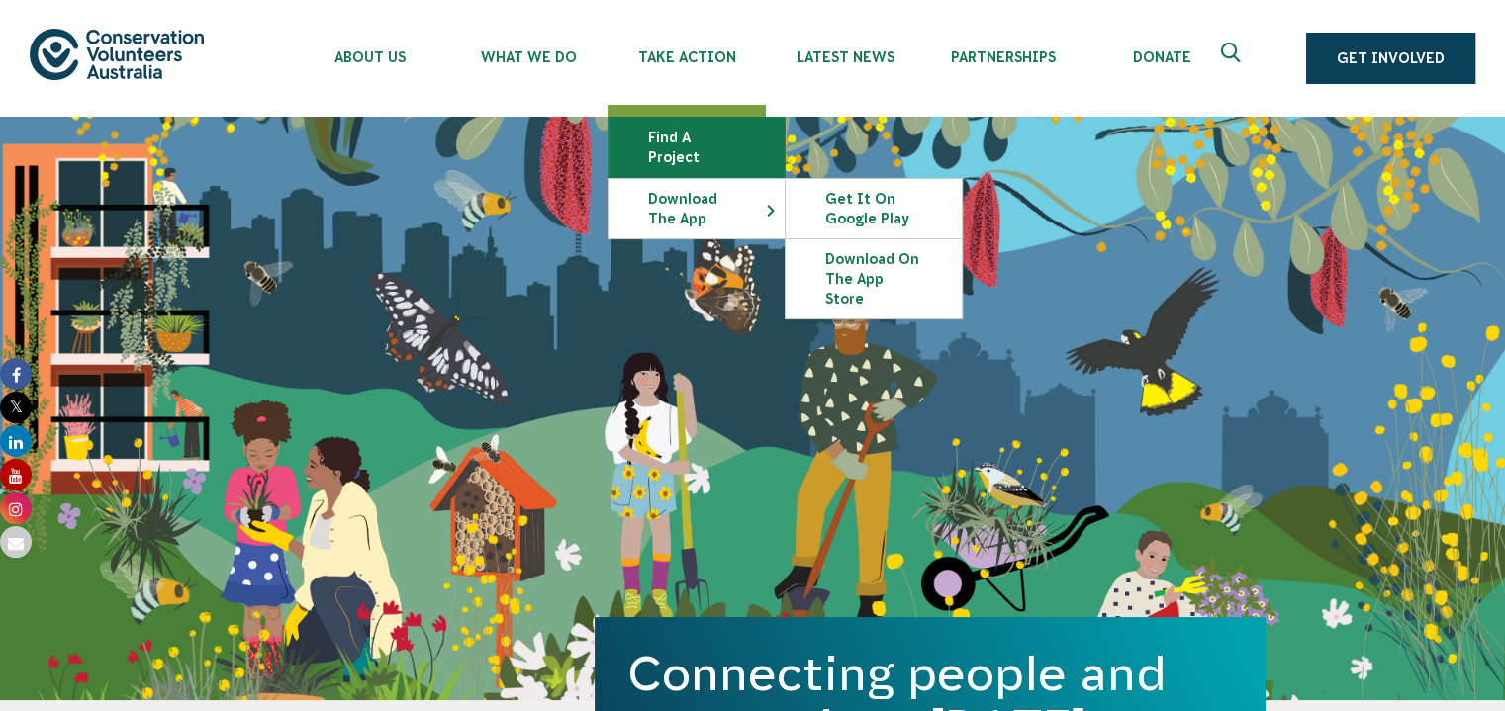
click at [703, 138] on link "Find a project" at bounding box center [697, 147] width 176 height 59
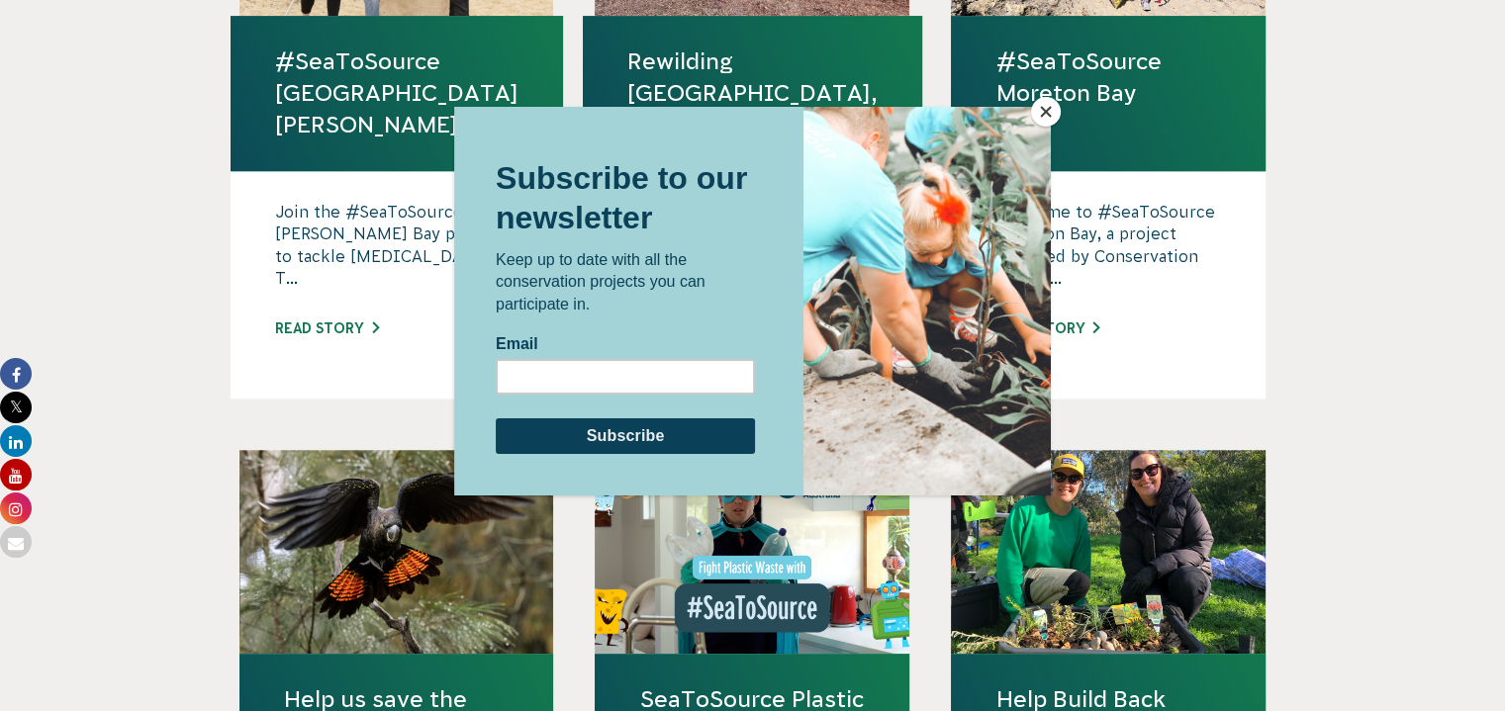
scroll to position [1504, 0]
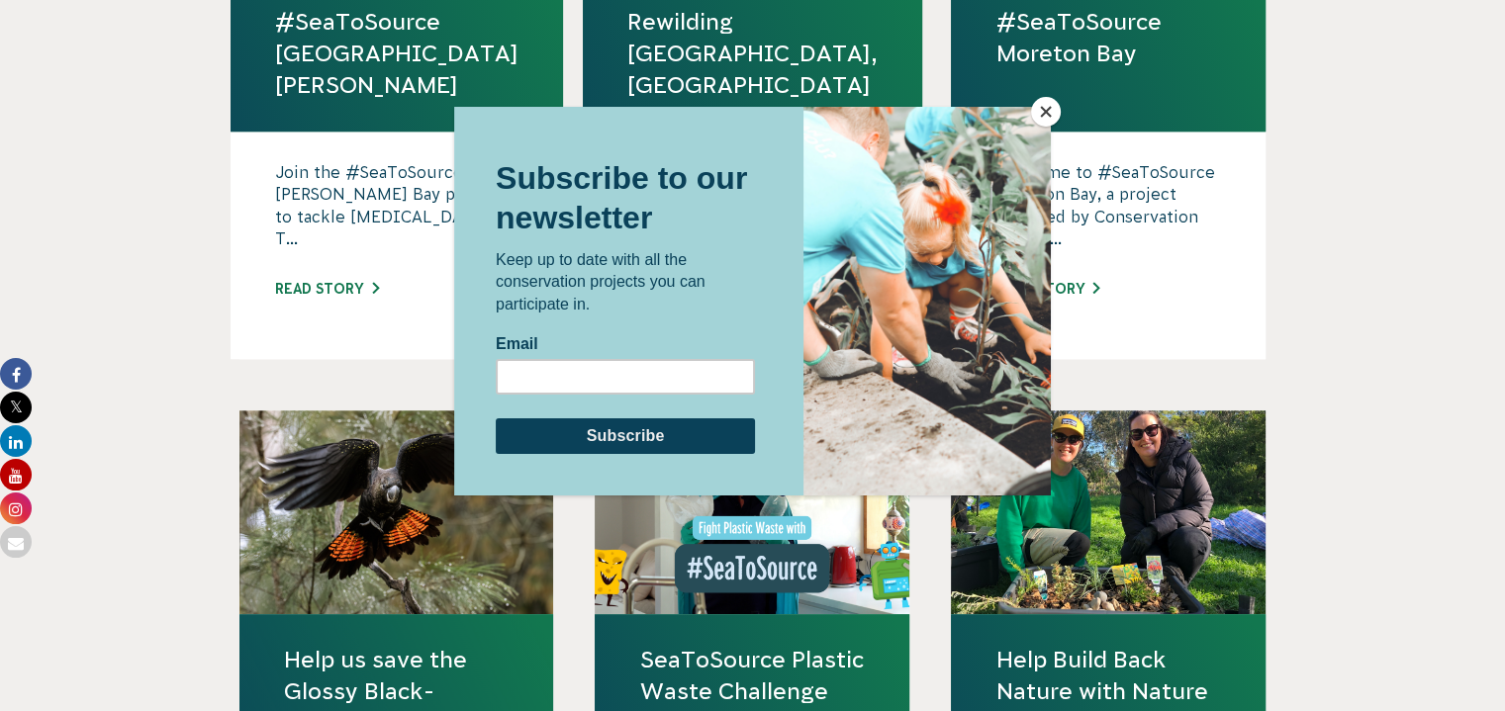
click at [515, 573] on div at bounding box center [752, 379] width 597 height 545
click at [210, 504] on div at bounding box center [752, 355] width 1505 height 711
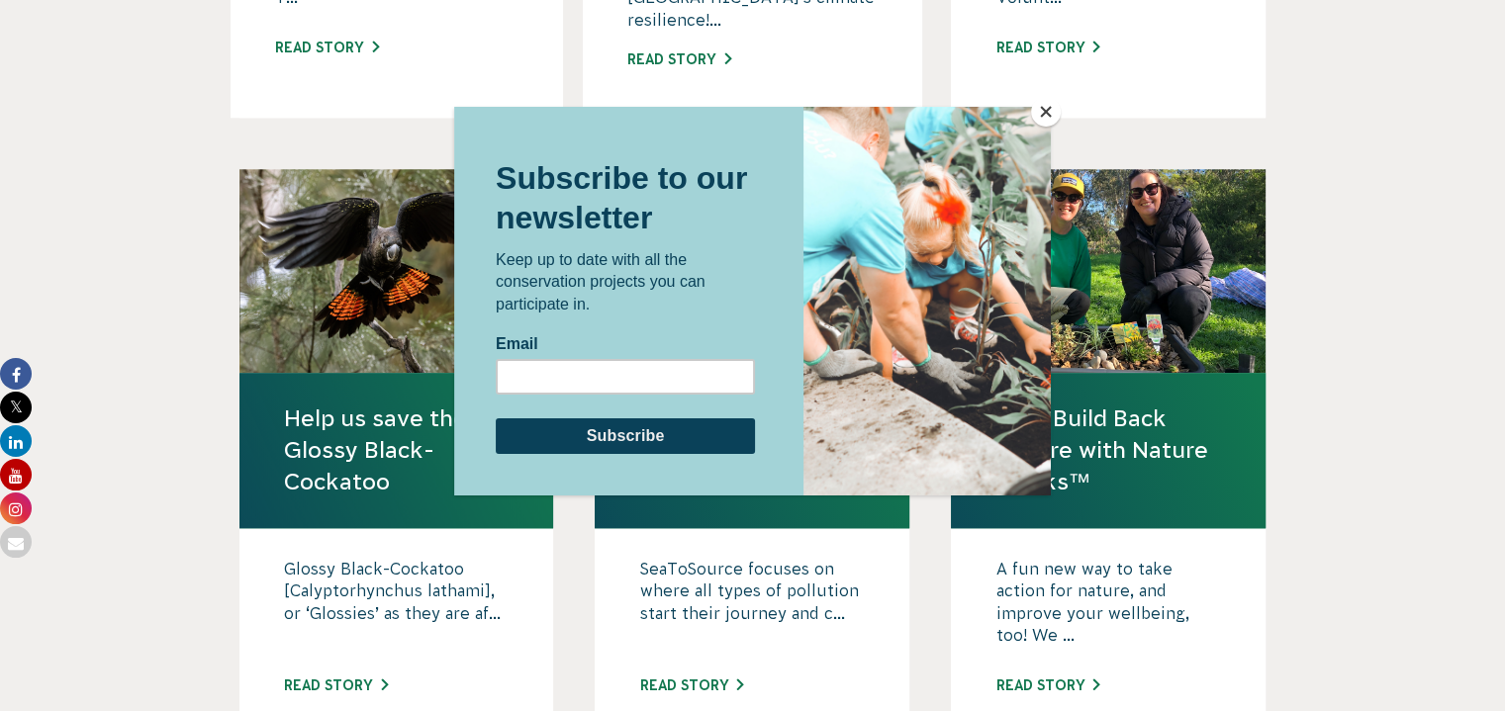
scroll to position [1747, 0]
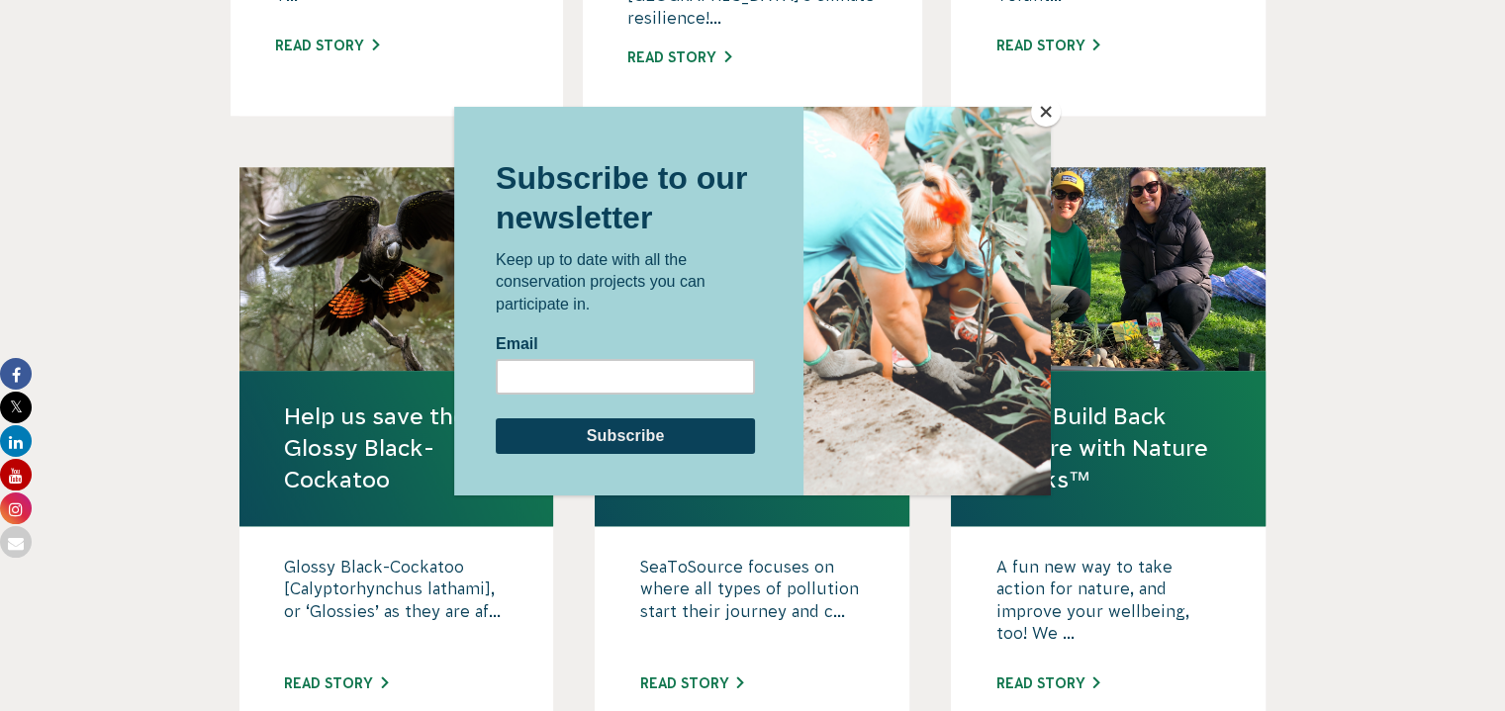
click at [325, 639] on div at bounding box center [752, 355] width 1505 height 711
click at [328, 631] on div at bounding box center [752, 355] width 1505 height 711
click at [335, 621] on div at bounding box center [752, 355] width 1505 height 711
click at [586, 374] on input "Email" at bounding box center [625, 376] width 259 height 36
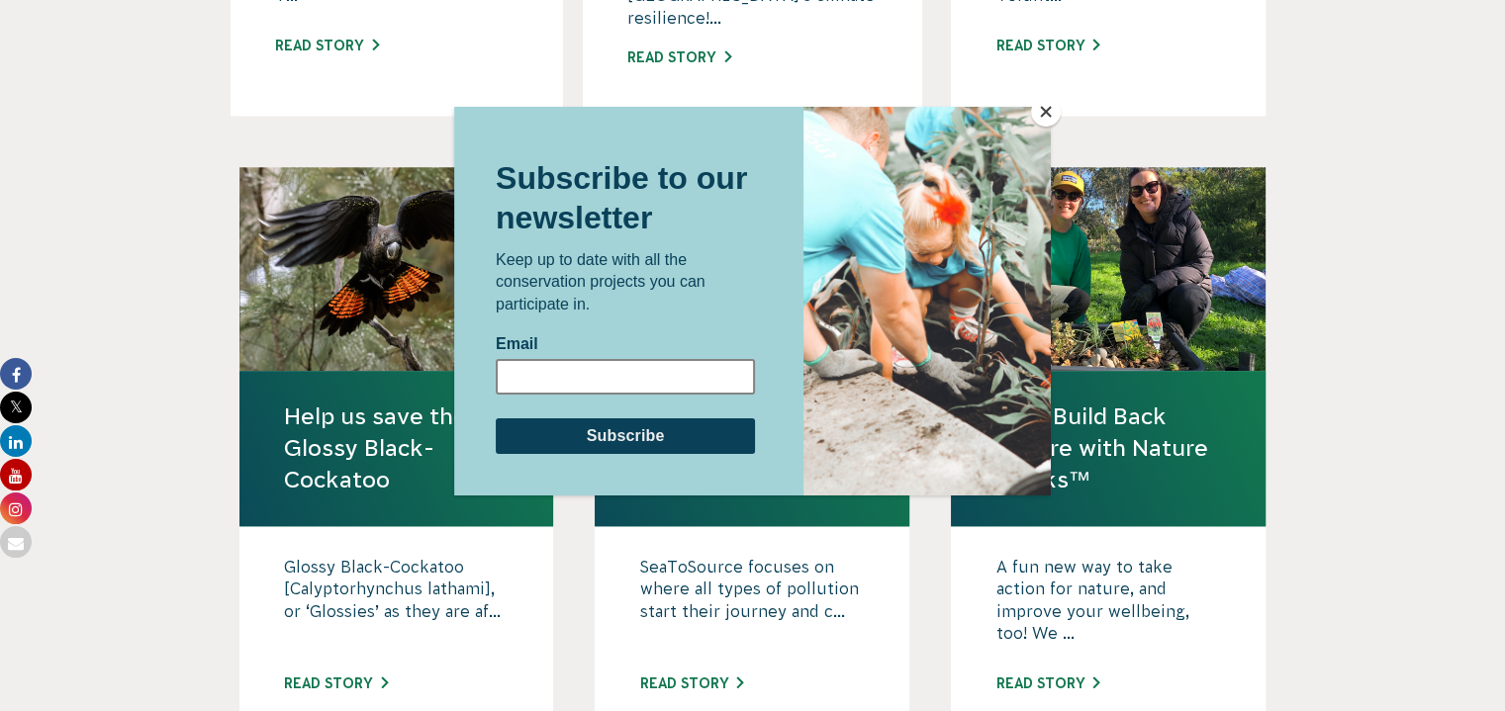
type input "samcarter0510@gmail.com"
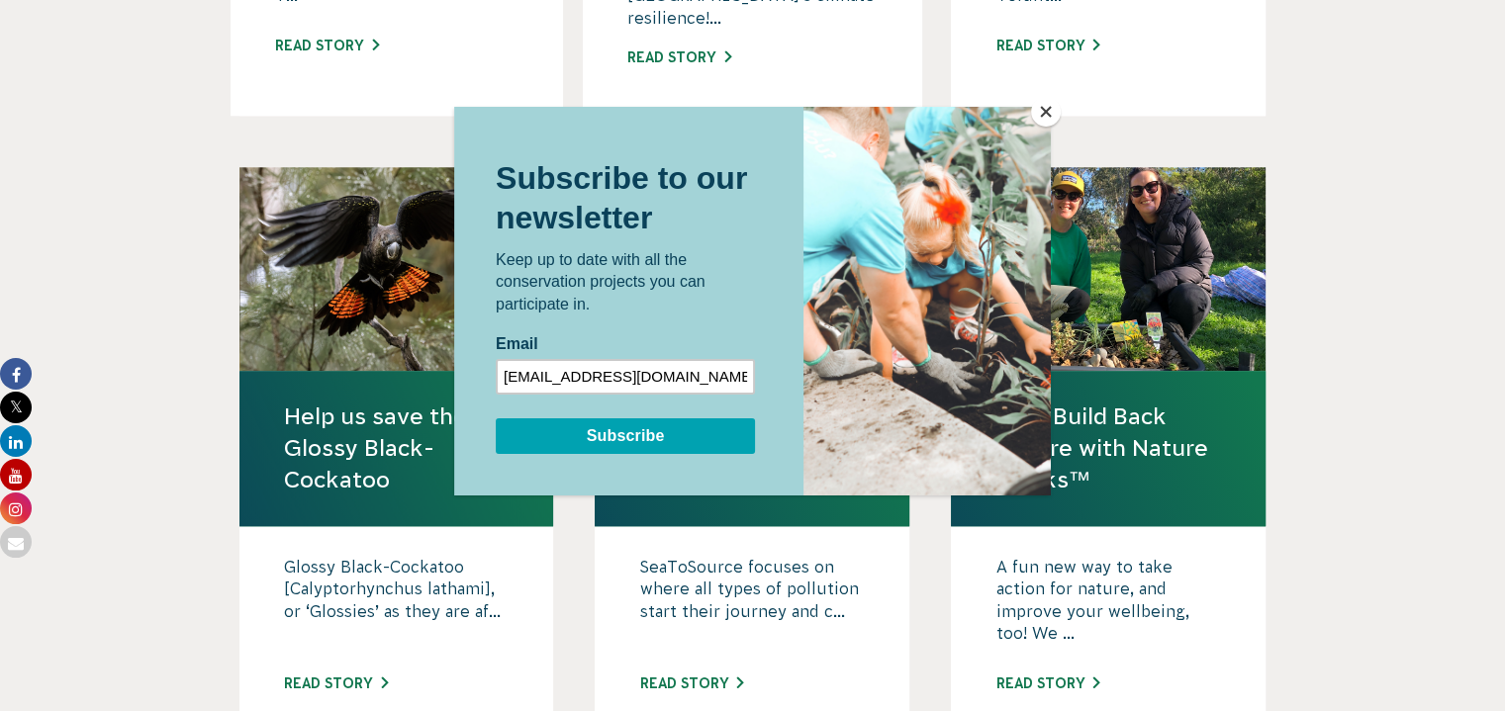
click at [609, 420] on input "Subscribe" at bounding box center [625, 436] width 259 height 36
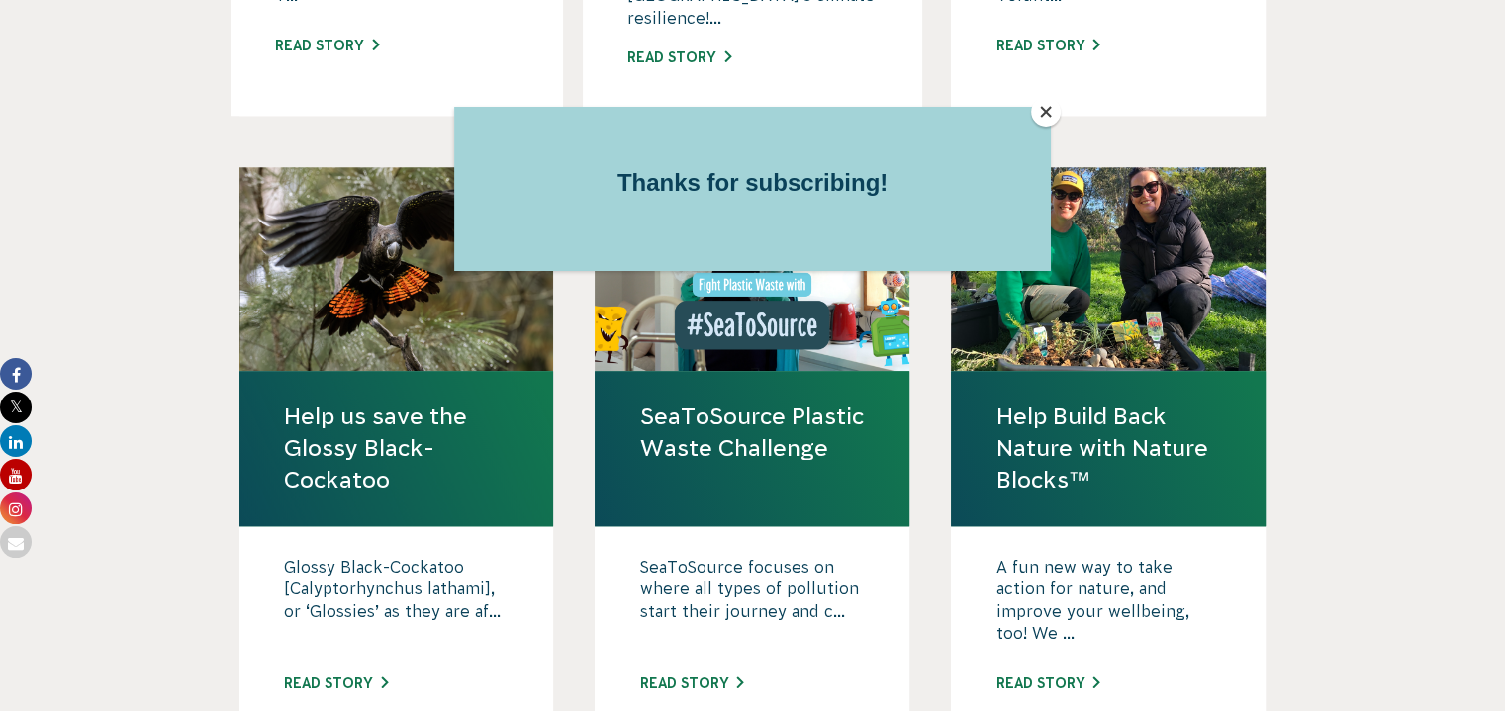
click at [408, 563] on div at bounding box center [752, 355] width 1505 height 711
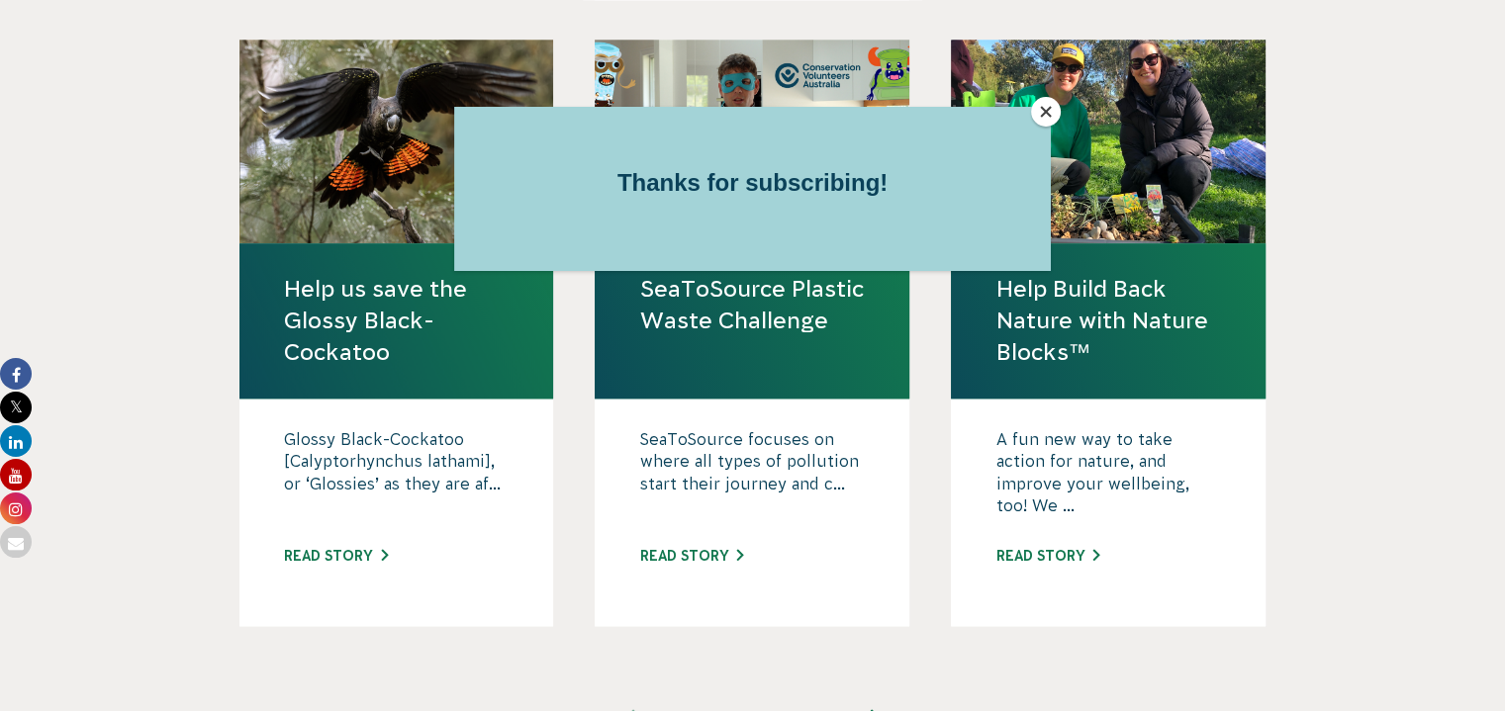
scroll to position [1878, 0]
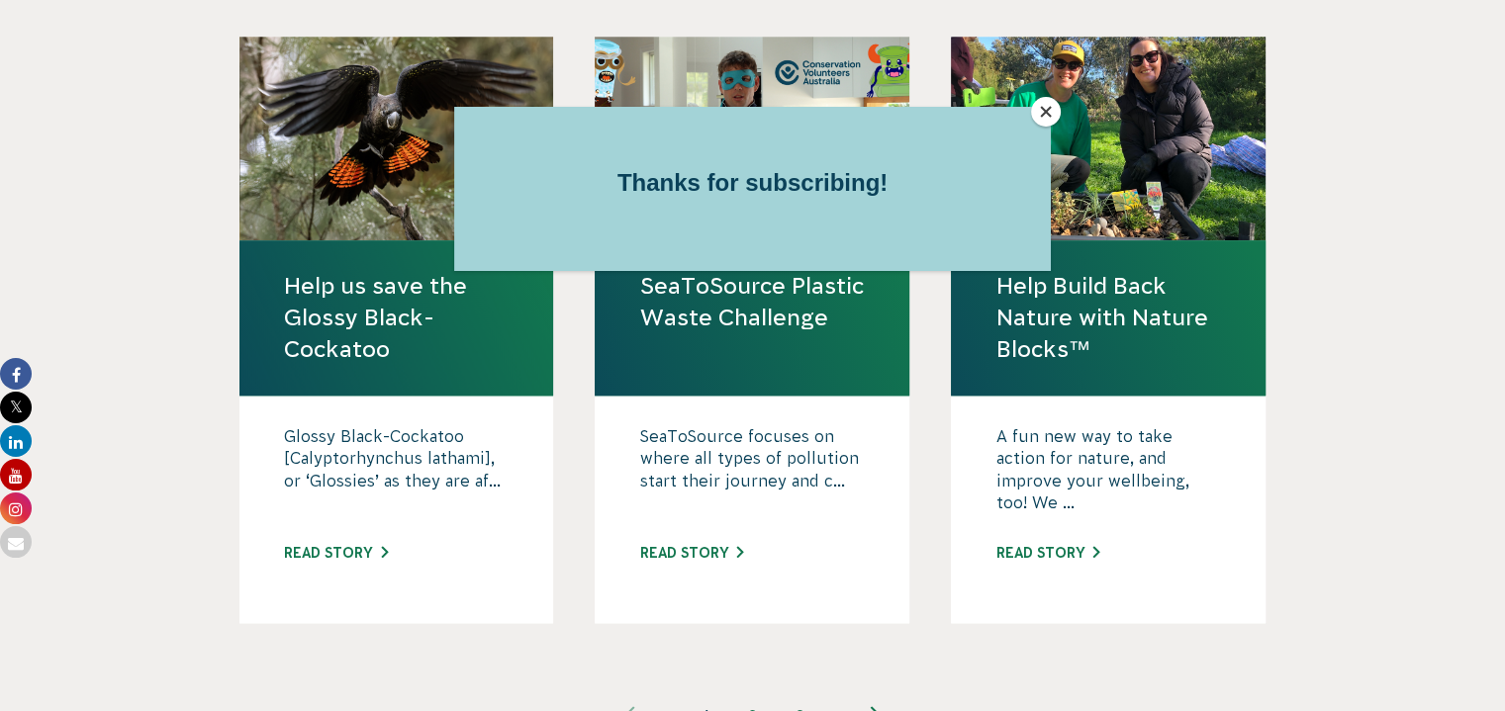
click at [366, 510] on div at bounding box center [752, 355] width 1505 height 711
click at [339, 490] on div at bounding box center [752, 355] width 1505 height 711
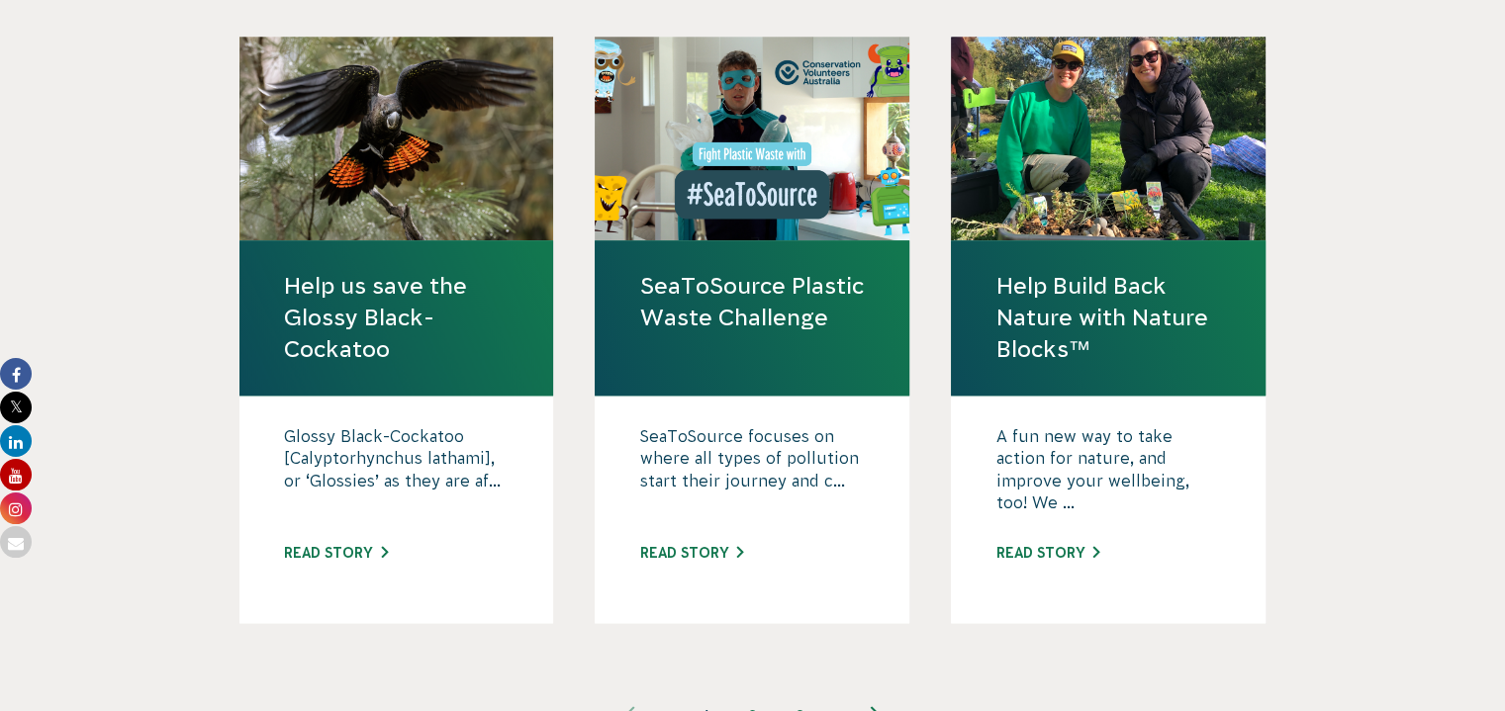
scroll to position [1959, 0]
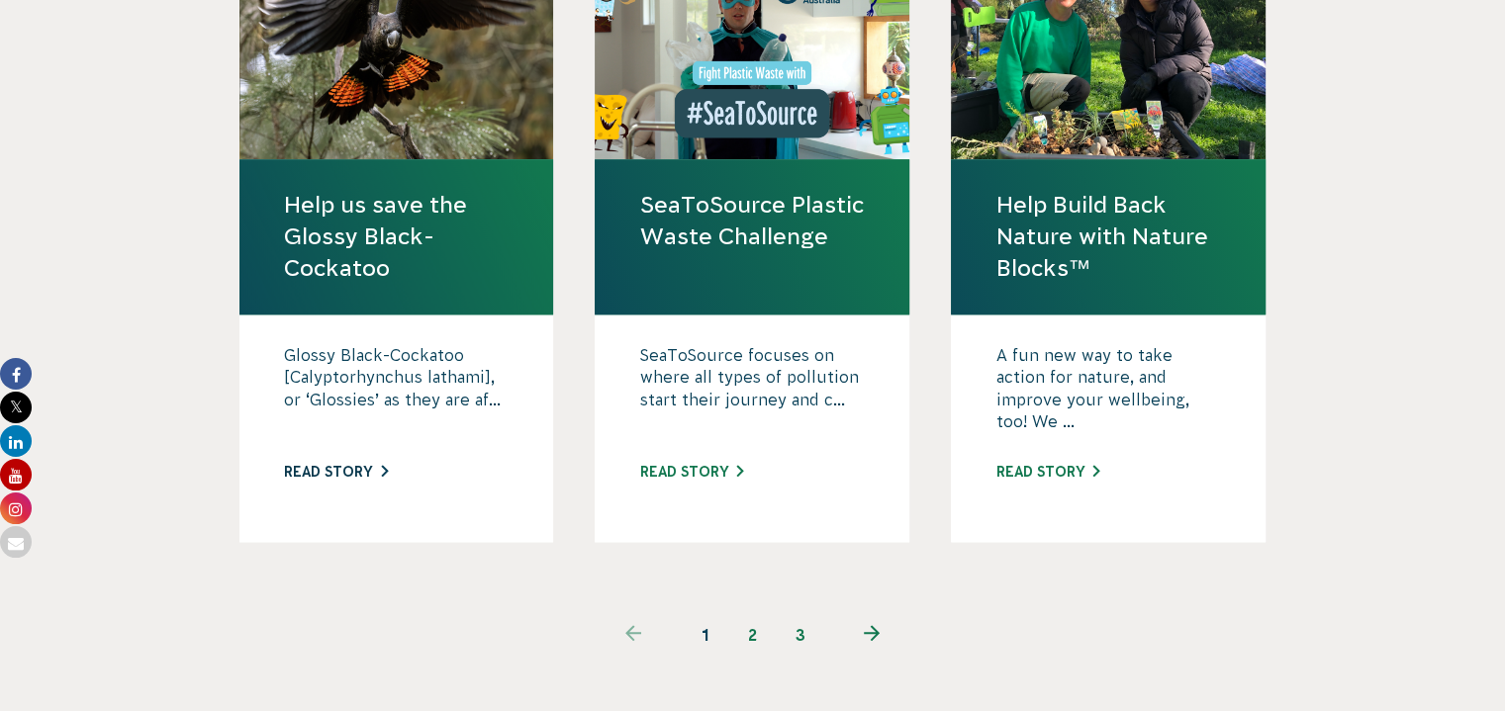
click at [345, 464] on link "Read story" at bounding box center [336, 472] width 104 height 16
click at [744, 611] on link "2" at bounding box center [752, 634] width 47 height 47
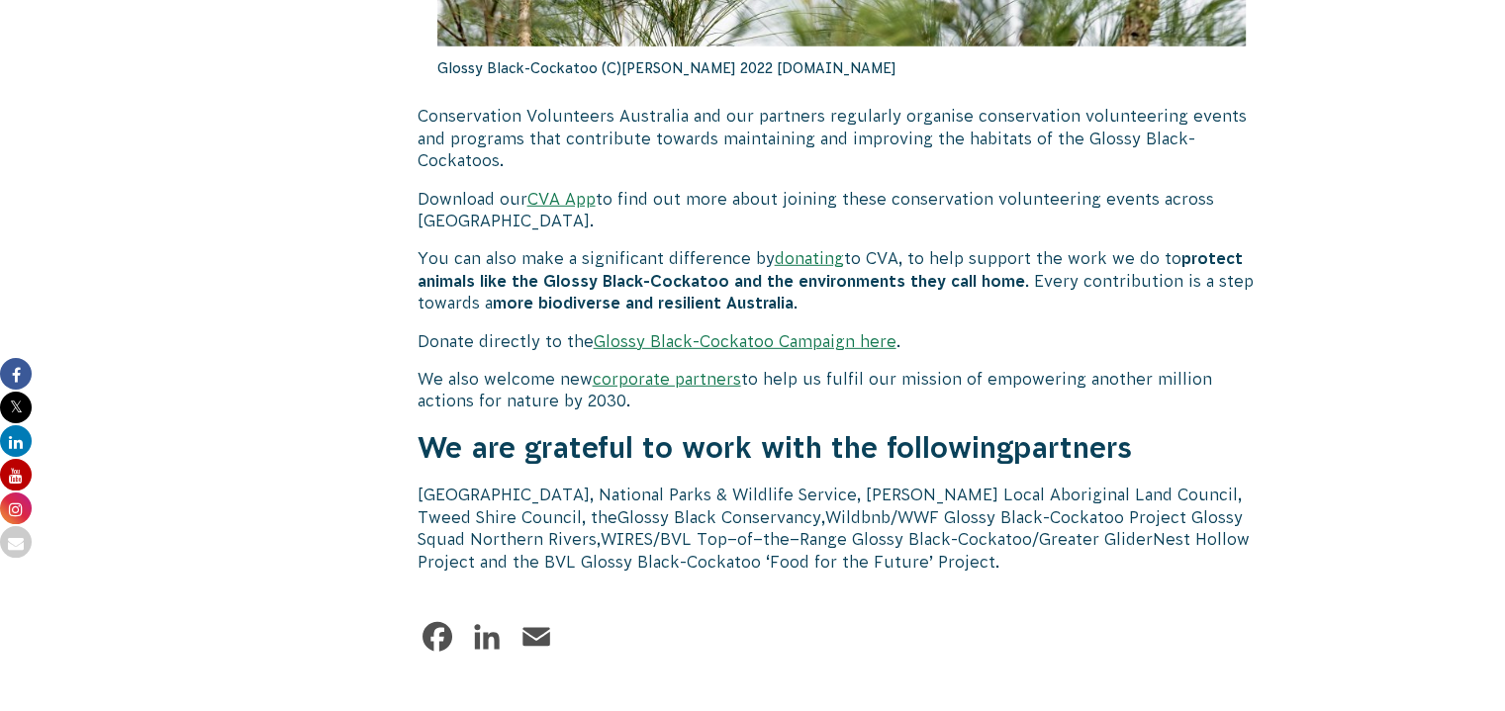
scroll to position [5830, 0]
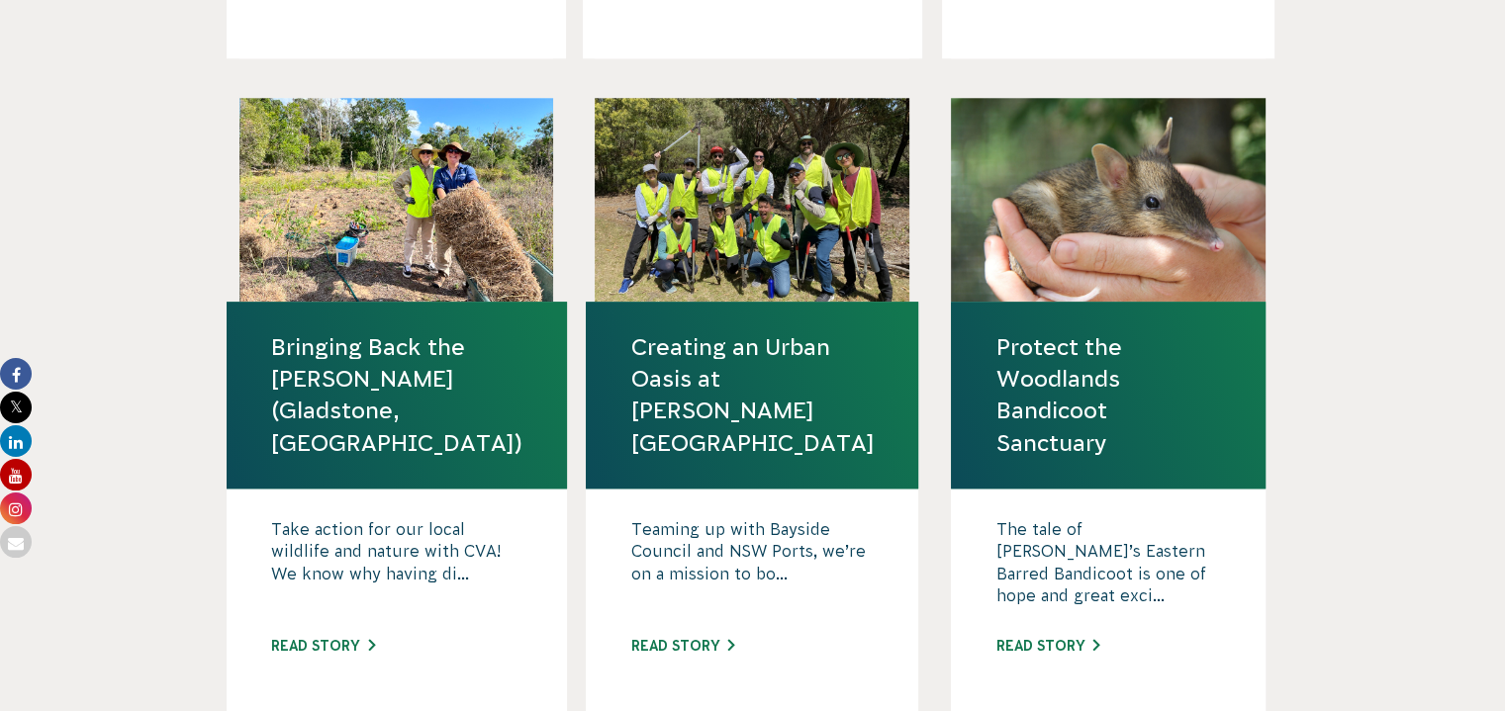
scroll to position [1870, 0]
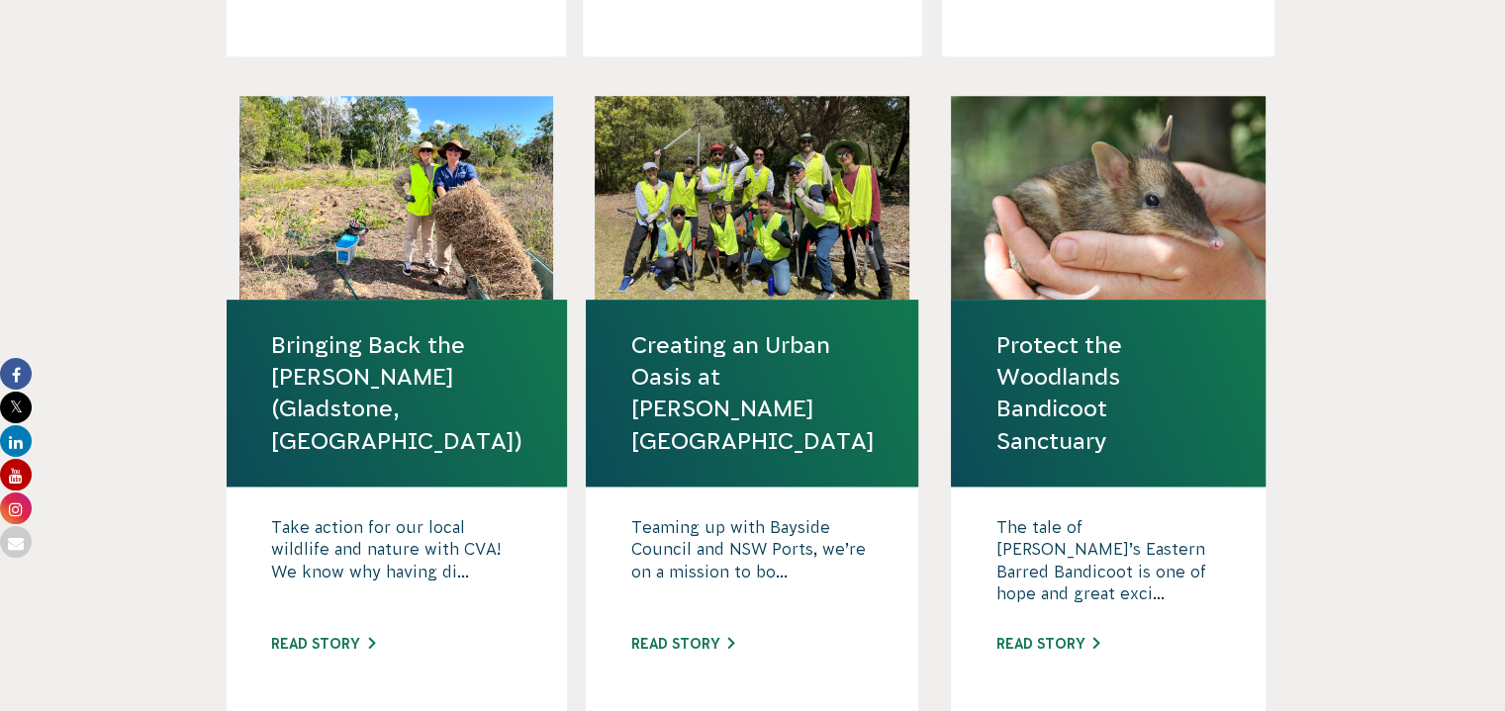
click at [1045, 348] on link "Protect the Woodlands Bandicoot Sanctuary" at bounding box center [1108, 393] width 226 height 128
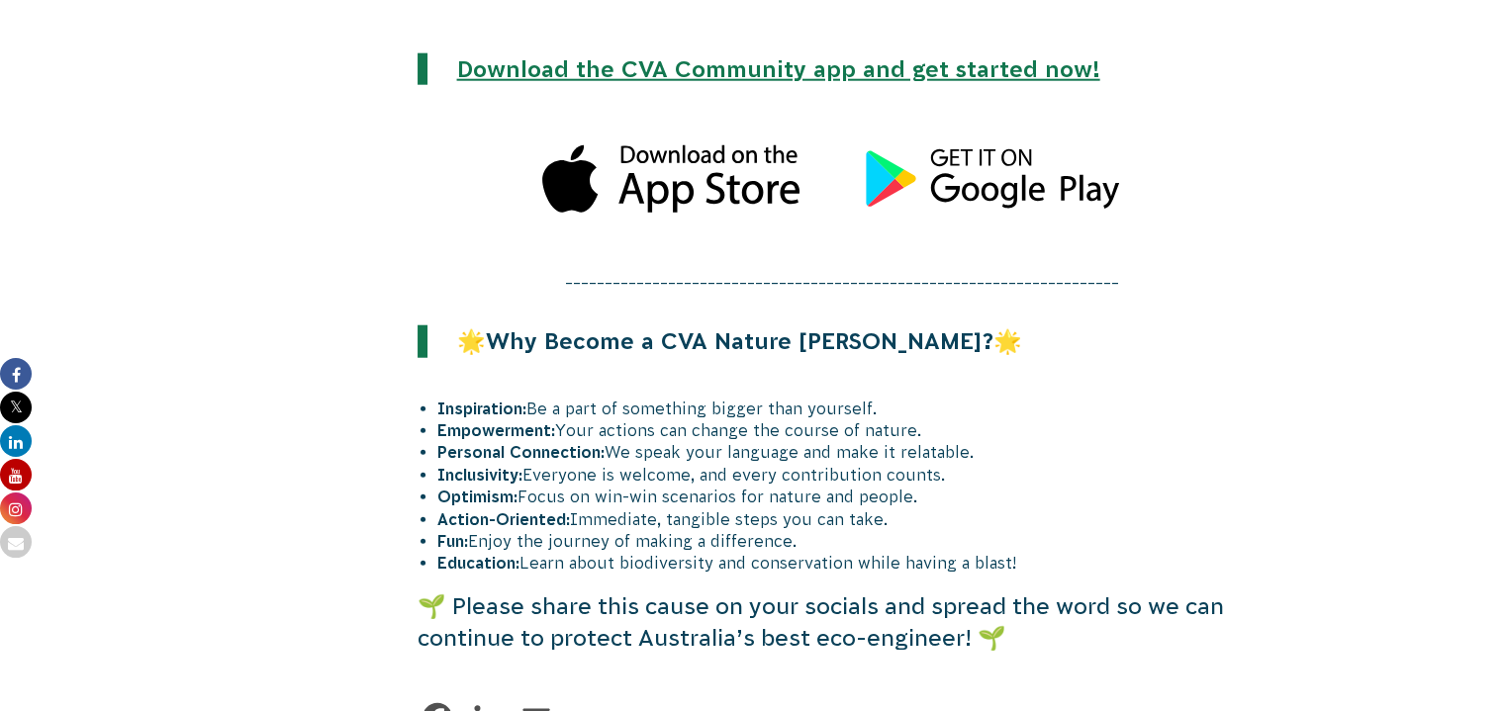
scroll to position [4640, 0]
